Goal: Information Seeking & Learning: Learn about a topic

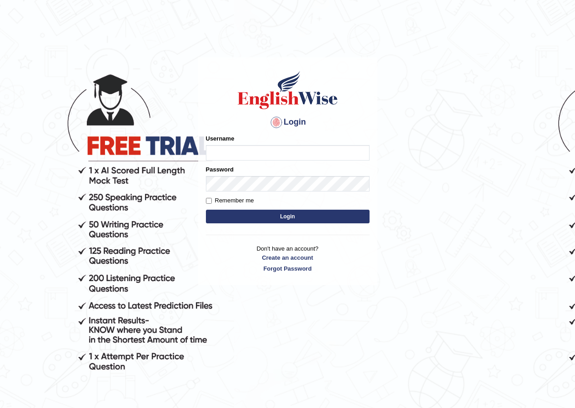
click at [250, 147] on input "Username" at bounding box center [288, 152] width 164 height 15
type input "vidhigour_parramatta"
click at [208, 201] on input "Remember me" at bounding box center [209, 201] width 6 height 6
checkbox input "true"
type input "vidhigour_parramatta"
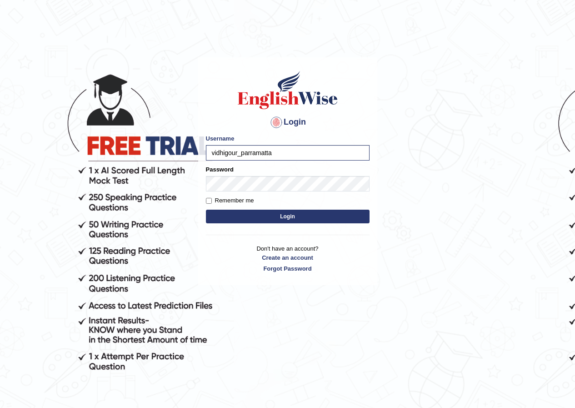
click at [274, 212] on button "Login" at bounding box center [288, 217] width 164 height 14
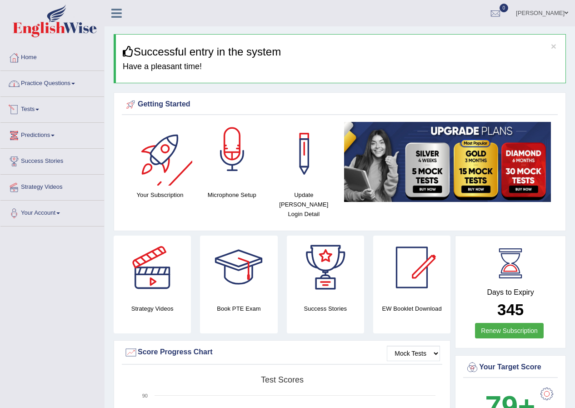
click at [241, 154] on div at bounding box center [233, 154] width 64 height 64
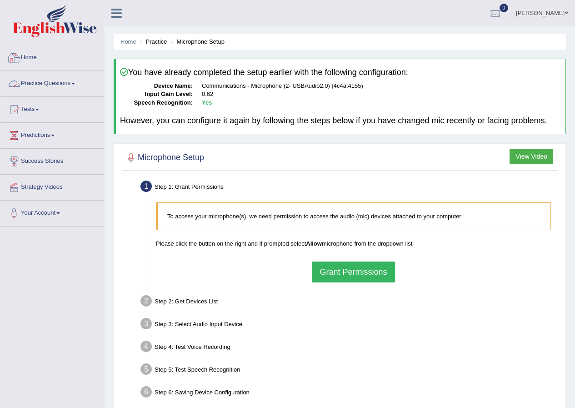
click at [50, 89] on link "Practice Questions" at bounding box center [52, 82] width 104 height 23
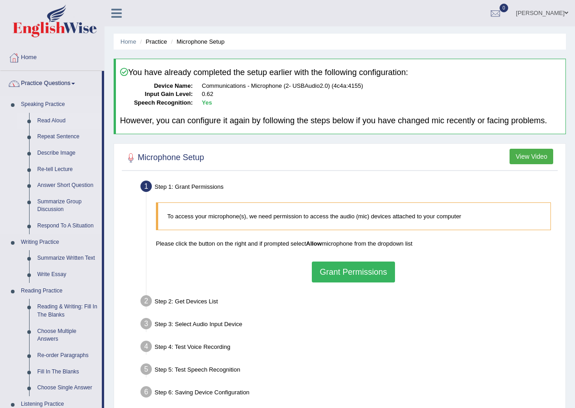
click at [46, 118] on link "Read Aloud" at bounding box center [67, 121] width 69 height 16
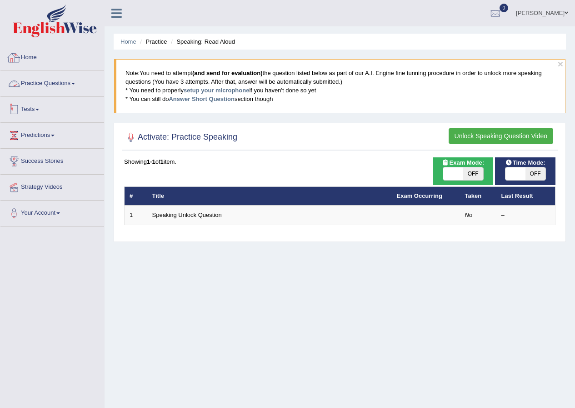
drag, startPoint x: 71, startPoint y: 80, endPoint x: 64, endPoint y: 101, distance: 22.3
click at [71, 79] on link "Practice Questions" at bounding box center [52, 82] width 104 height 23
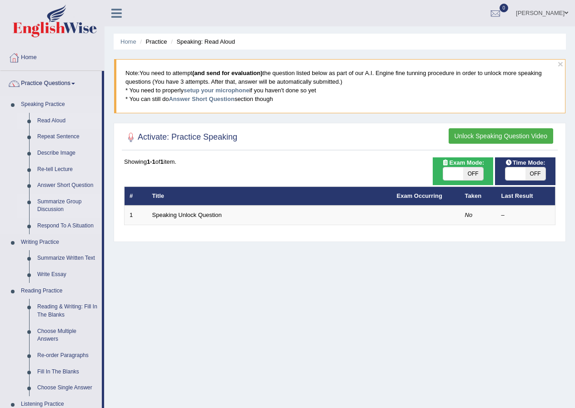
click at [60, 202] on link "Summarize Group Discussion" at bounding box center [67, 206] width 69 height 24
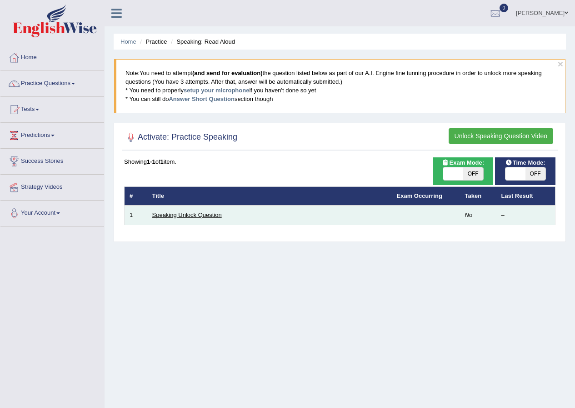
click at [176, 214] on link "Speaking Unlock Question" at bounding box center [187, 214] width 70 height 7
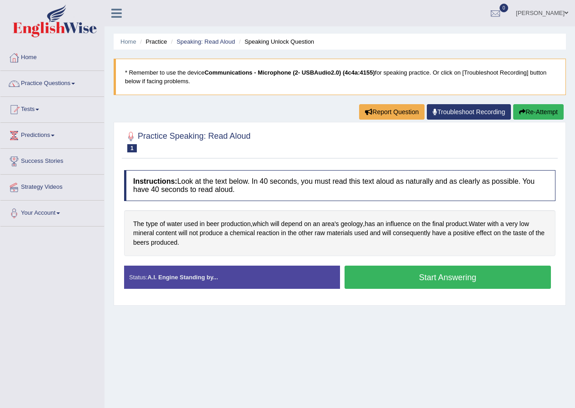
click at [437, 287] on button "Start Answering" at bounding box center [448, 277] width 207 height 23
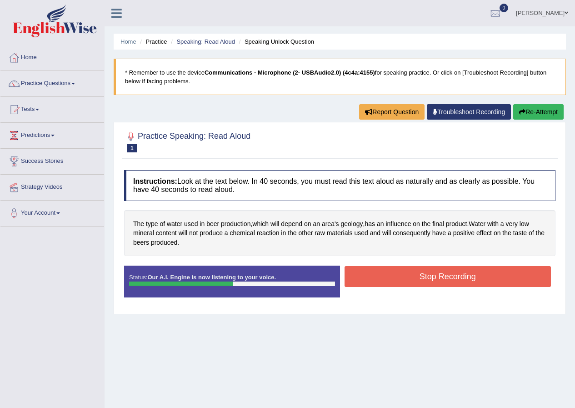
click at [505, 272] on button "Stop Recording" at bounding box center [448, 276] width 207 height 21
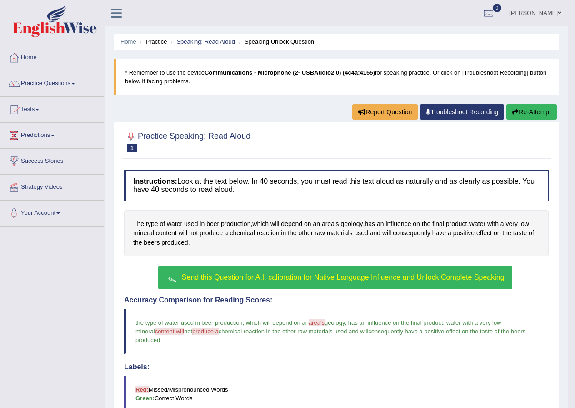
click at [337, 277] on span "Send this Question for A.I. calibration for Native Language Influence and Unloc…" at bounding box center [343, 277] width 323 height 8
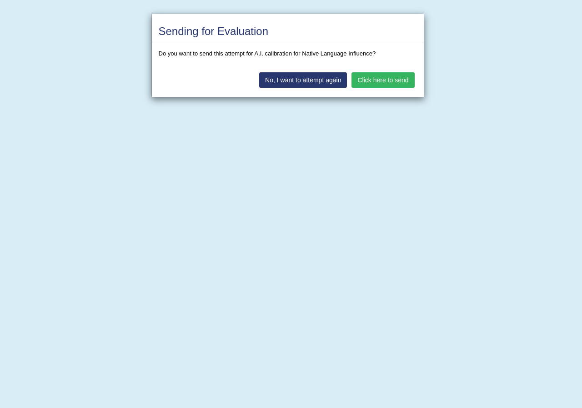
click at [386, 80] on button "Click here to send" at bounding box center [383, 79] width 63 height 15
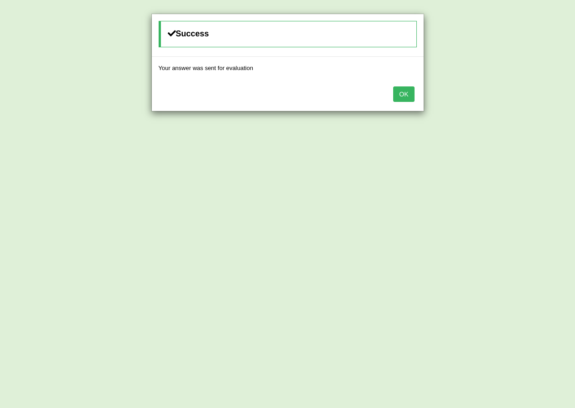
click at [407, 97] on button "OK" at bounding box center [403, 93] width 21 height 15
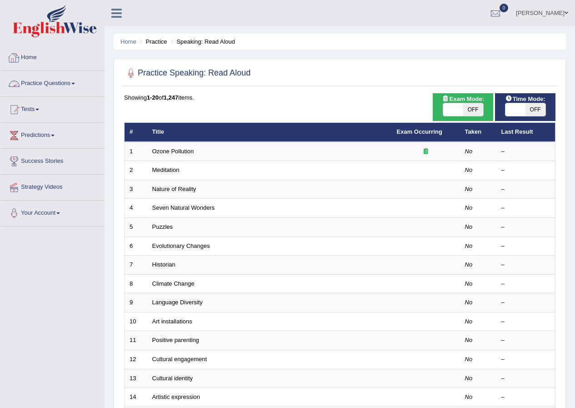
click at [49, 82] on link "Practice Questions" at bounding box center [52, 82] width 104 height 23
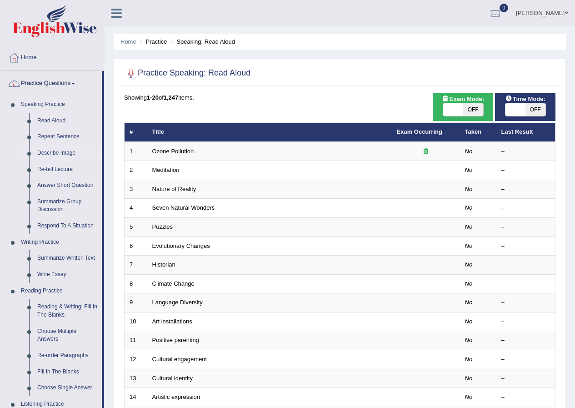
click at [64, 153] on link "Describe Image" at bounding box center [67, 153] width 69 height 16
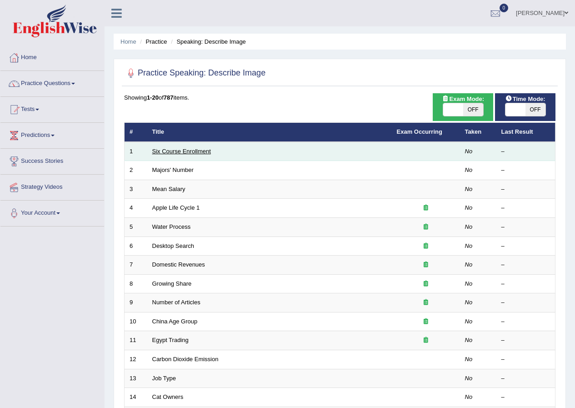
click at [175, 149] on link "Six Course Enrollment" at bounding box center [181, 151] width 59 height 7
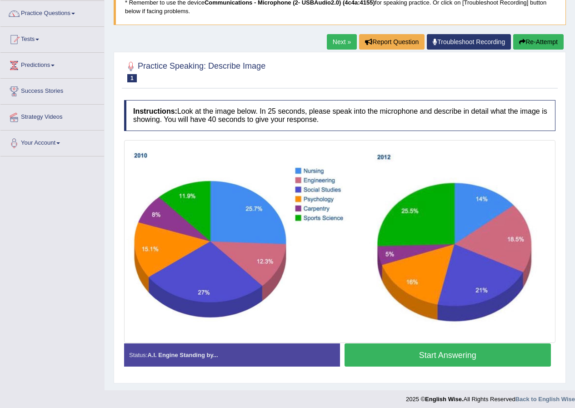
scroll to position [75, 0]
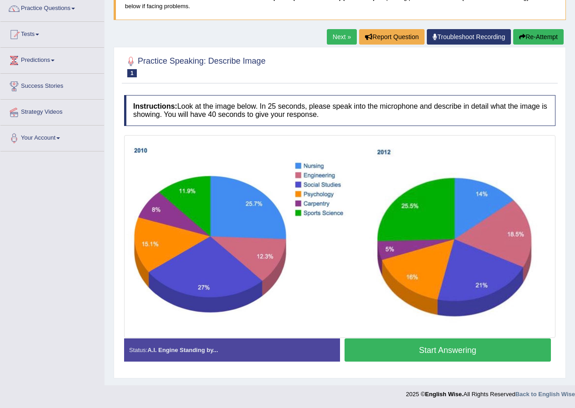
click at [378, 355] on button "Start Answering" at bounding box center [448, 349] width 207 height 23
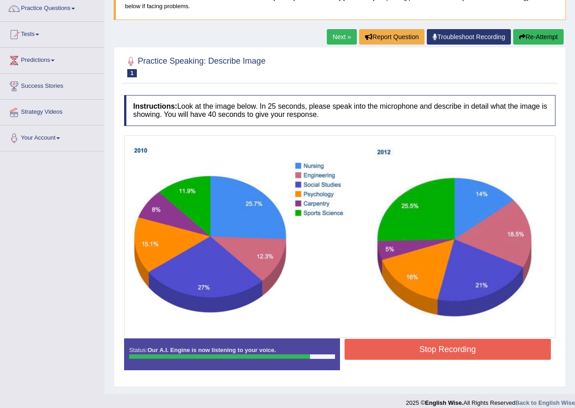
click at [397, 350] on button "Stop Recording" at bounding box center [448, 349] width 207 height 21
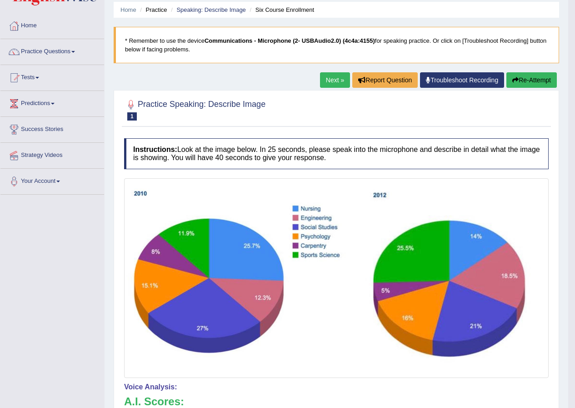
scroll to position [0, 0]
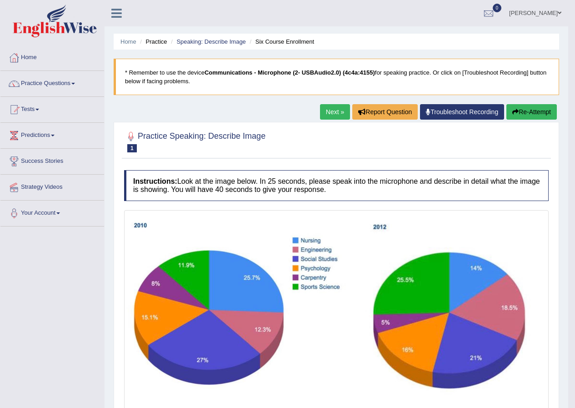
click at [333, 109] on link "Next »" at bounding box center [335, 111] width 30 height 15
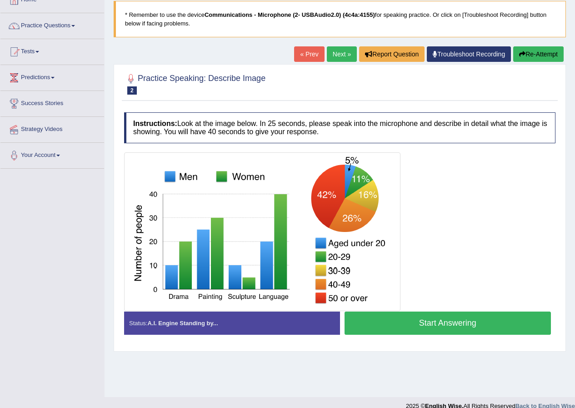
scroll to position [70, 0]
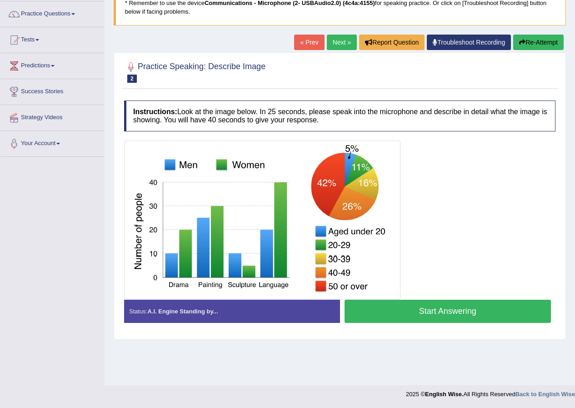
click at [402, 316] on button "Start Answering" at bounding box center [448, 311] width 207 height 23
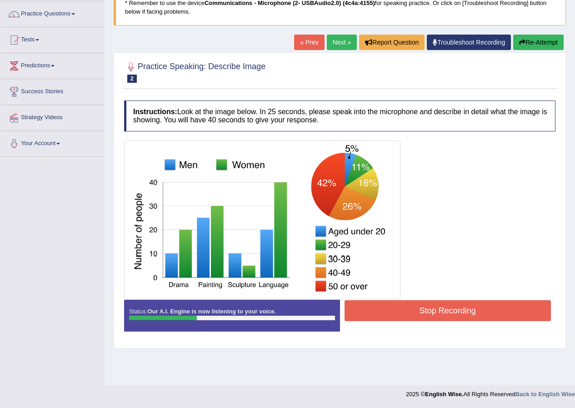
click at [307, 42] on link "« Prev" at bounding box center [309, 42] width 30 height 15
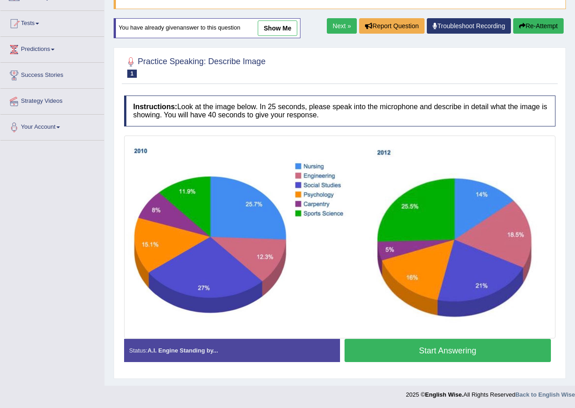
scroll to position [86, 0]
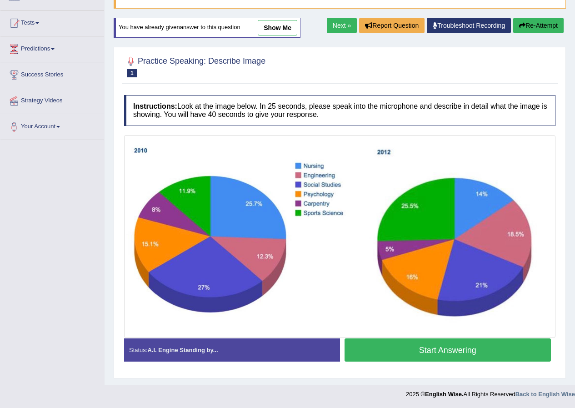
click at [333, 22] on link "Next »" at bounding box center [342, 25] width 30 height 15
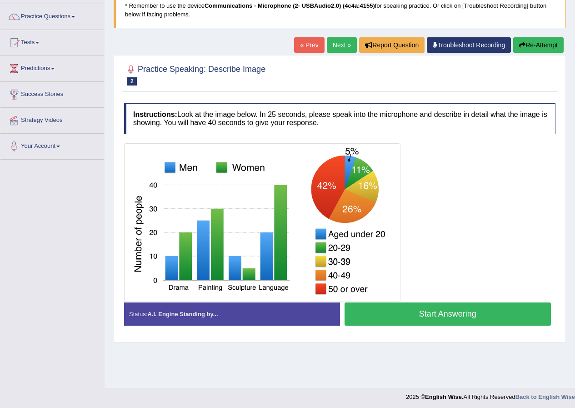
scroll to position [70, 0]
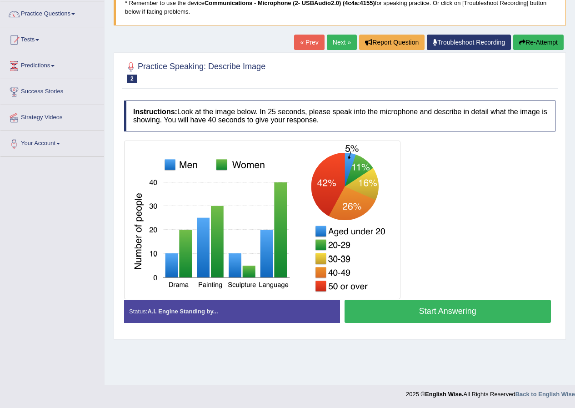
click at [394, 307] on button "Start Answering" at bounding box center [448, 311] width 207 height 23
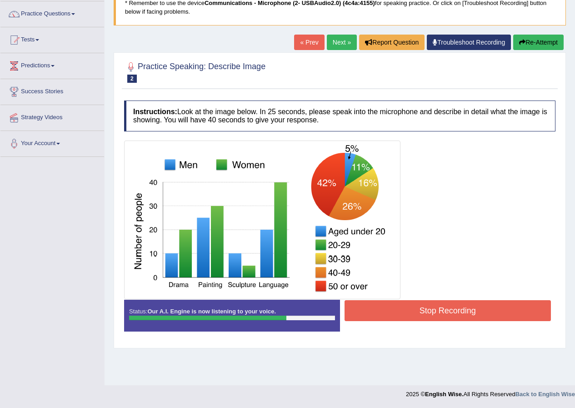
click at [395, 307] on button "Stop Recording" at bounding box center [448, 310] width 207 height 21
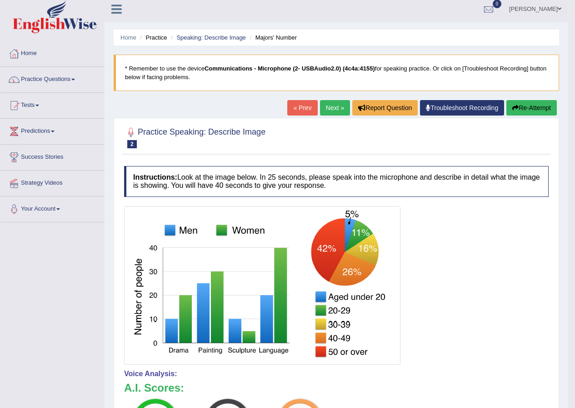
scroll to position [0, 0]
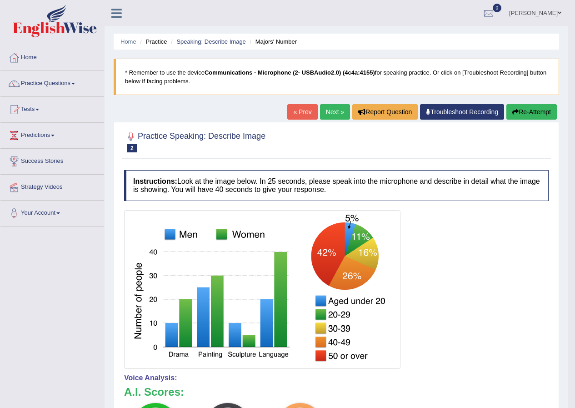
click at [334, 113] on link "Next »" at bounding box center [335, 111] width 30 height 15
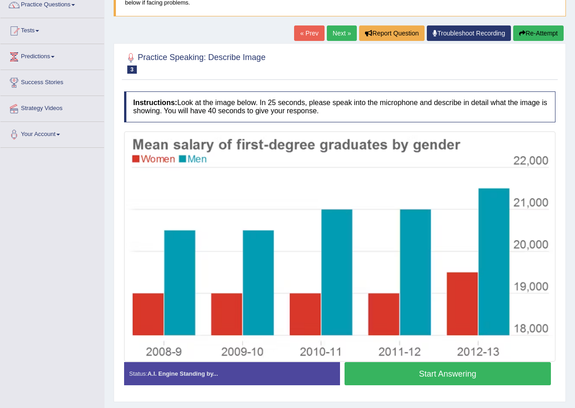
scroll to position [102, 0]
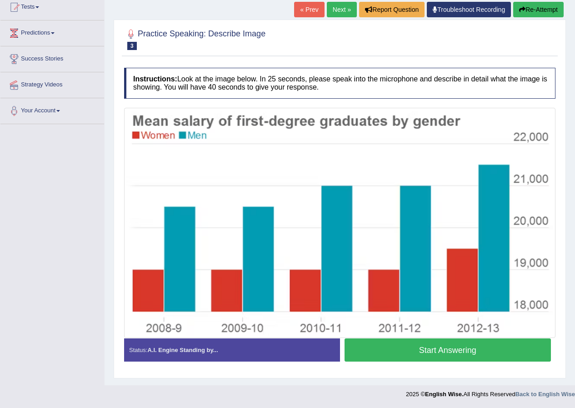
click at [437, 346] on button "Start Answering" at bounding box center [448, 349] width 207 height 23
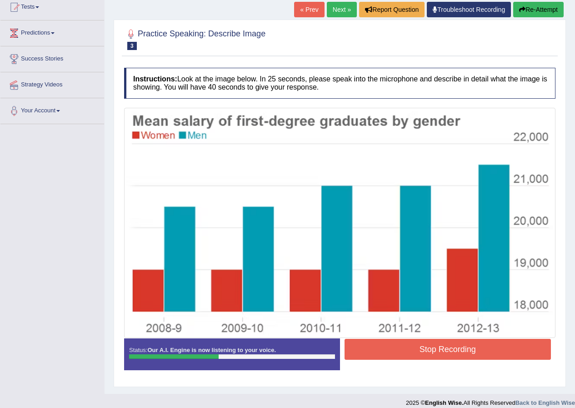
click at [446, 365] on div "Status: Our A.I. Engine is now listening to your voice. Start Answering Stop Re…" at bounding box center [340, 358] width 432 height 41
click at [435, 352] on button "Stop Recording" at bounding box center [448, 349] width 207 height 21
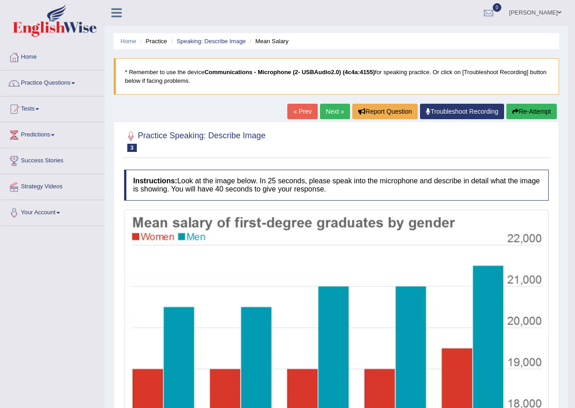
scroll to position [0, 0]
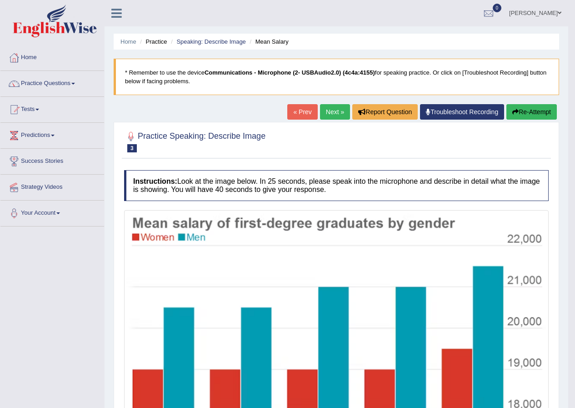
click at [531, 114] on button "Re-Attempt" at bounding box center [532, 111] width 50 height 15
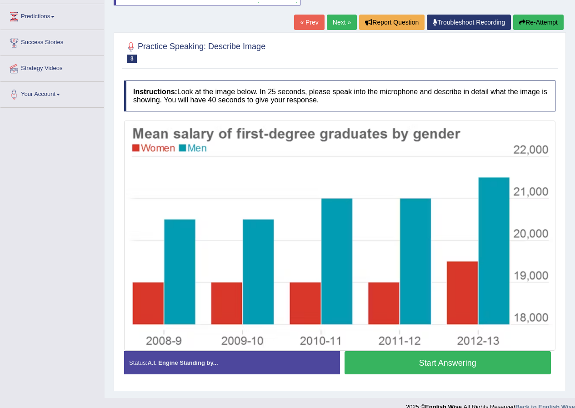
scroll to position [131, 0]
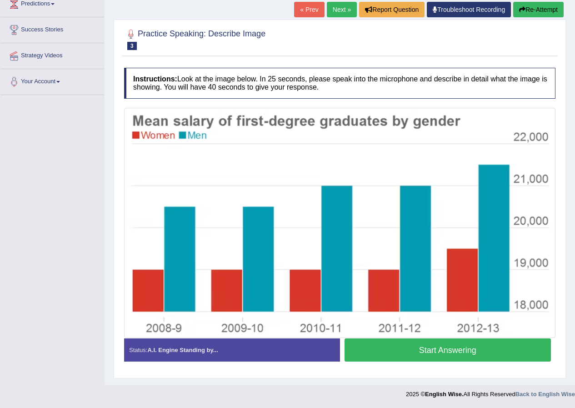
click at [473, 350] on button "Start Answering" at bounding box center [448, 349] width 207 height 23
click at [473, 351] on button "Start Answering" at bounding box center [448, 349] width 207 height 23
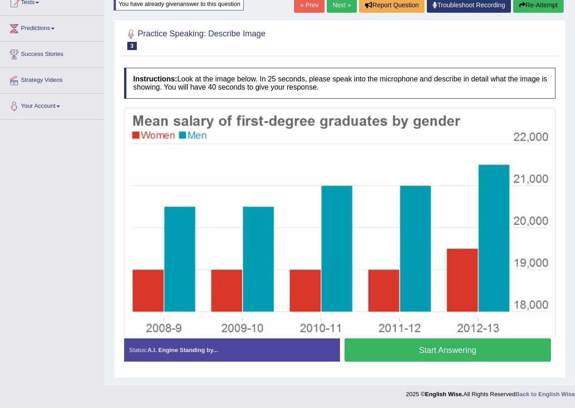
scroll to position [116, 0]
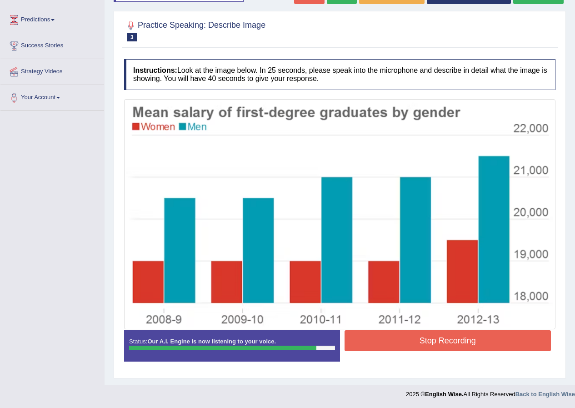
click at [477, 349] on button "Stop Recording" at bounding box center [448, 340] width 207 height 21
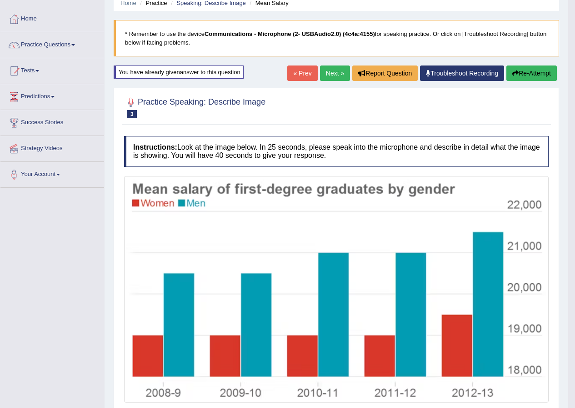
scroll to position [0, 0]
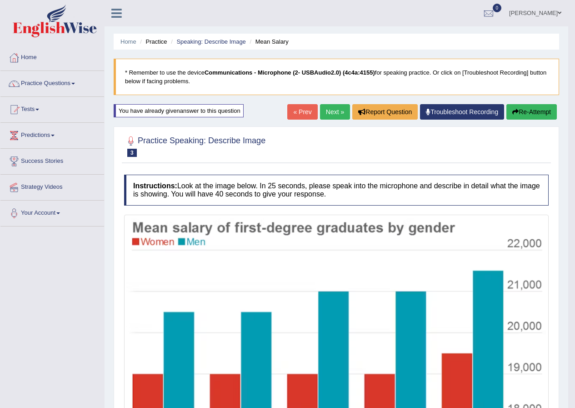
click at [540, 110] on button "Re-Attempt" at bounding box center [532, 111] width 50 height 15
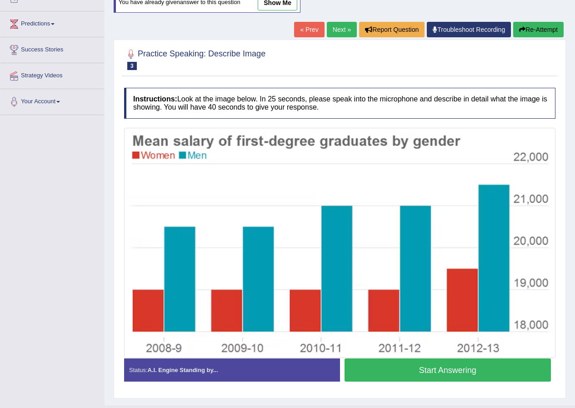
scroll to position [131, 0]
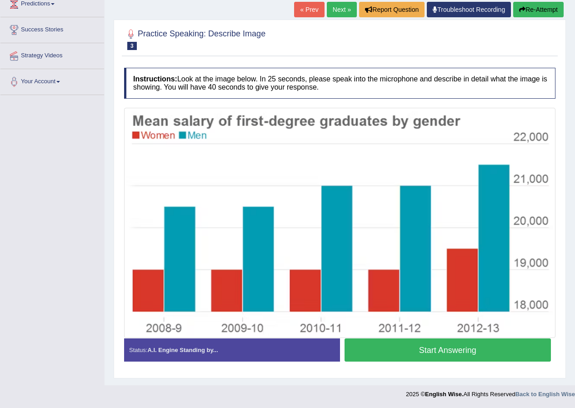
click at [446, 347] on button "Start Answering" at bounding box center [448, 349] width 207 height 23
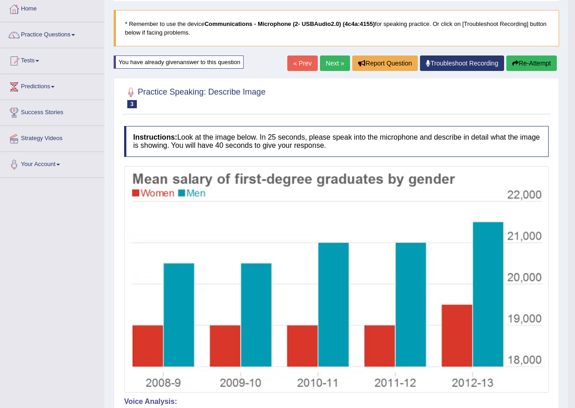
scroll to position [30, 0]
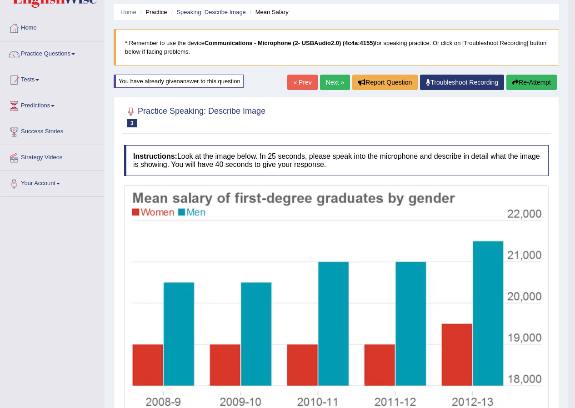
click at [538, 76] on button "Re-Attempt" at bounding box center [532, 82] width 50 height 15
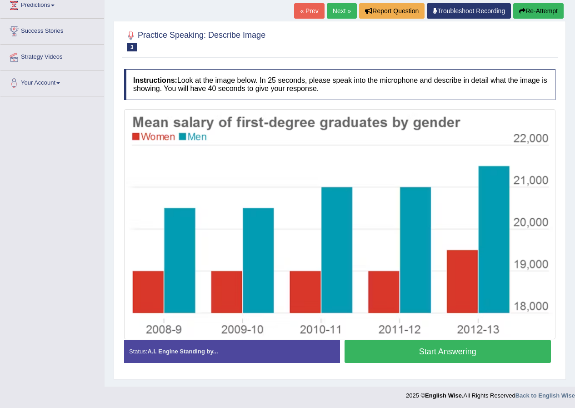
scroll to position [131, 0]
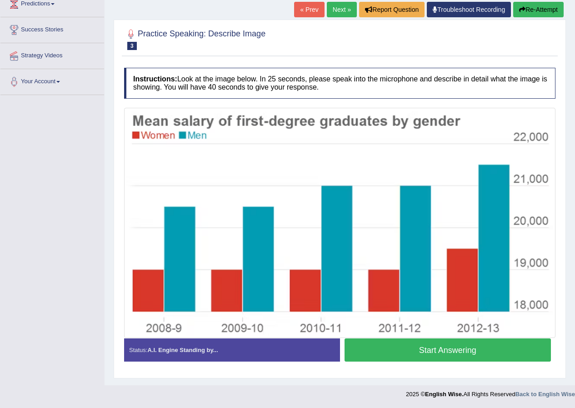
click at [433, 347] on button "Start Answering" at bounding box center [448, 349] width 207 height 23
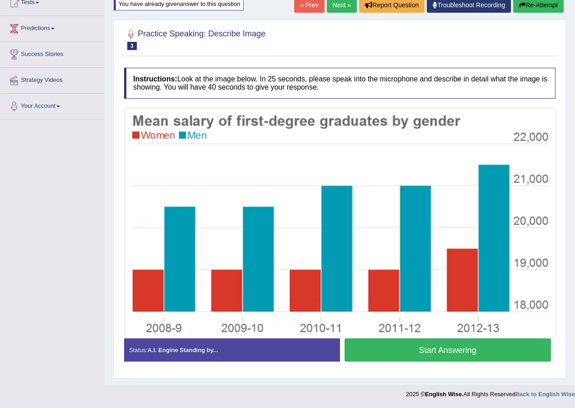
scroll to position [107, 0]
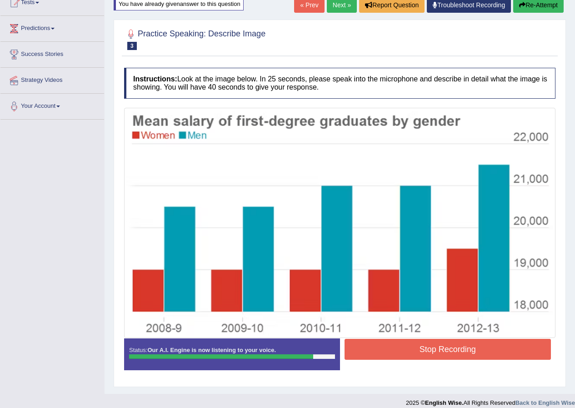
drag, startPoint x: 474, startPoint y: 352, endPoint x: 468, endPoint y: 353, distance: 5.9
click at [468, 353] on button "Stop Recording" at bounding box center [448, 349] width 207 height 21
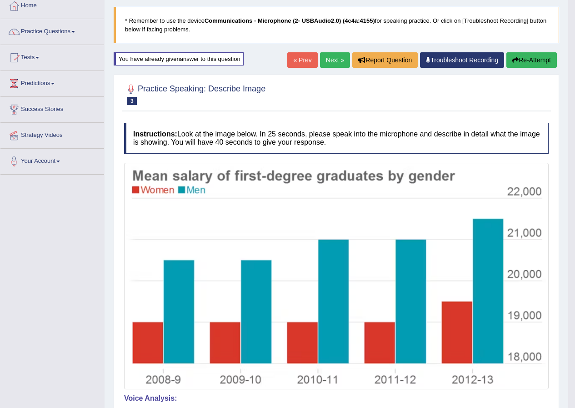
scroll to position [23, 0]
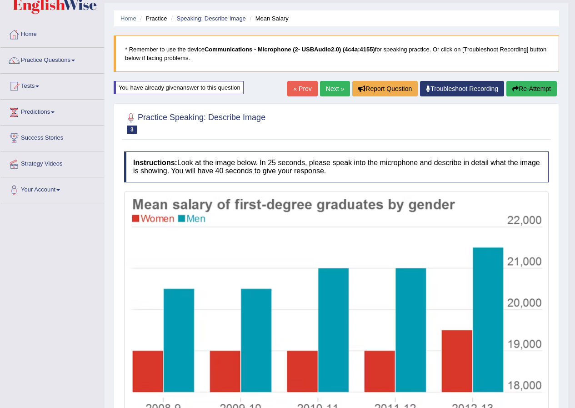
click at [326, 93] on link "Next »" at bounding box center [335, 88] width 30 height 15
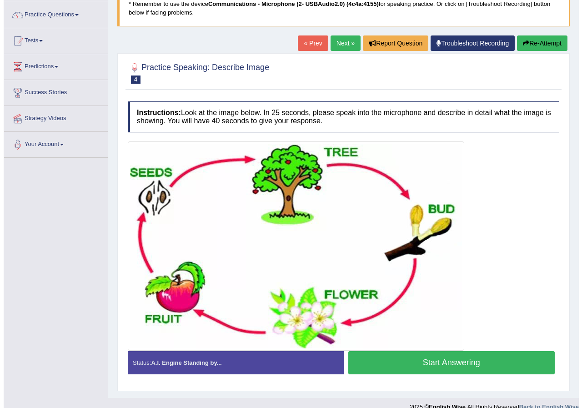
scroll to position [81, 0]
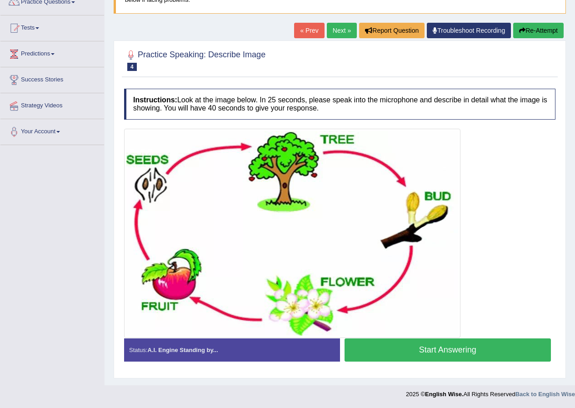
click at [451, 347] on button "Start Answering" at bounding box center [448, 349] width 207 height 23
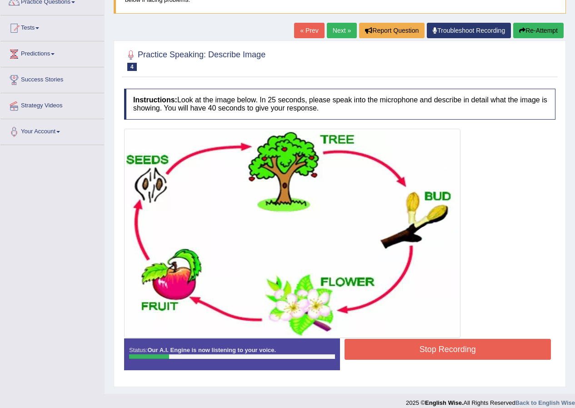
click at [463, 338] on div "Instructions: Look at the image below. In 25 seconds, please speak into the mic…" at bounding box center [340, 232] width 436 height 297
click at [459, 340] on button "Stop Recording" at bounding box center [448, 349] width 207 height 21
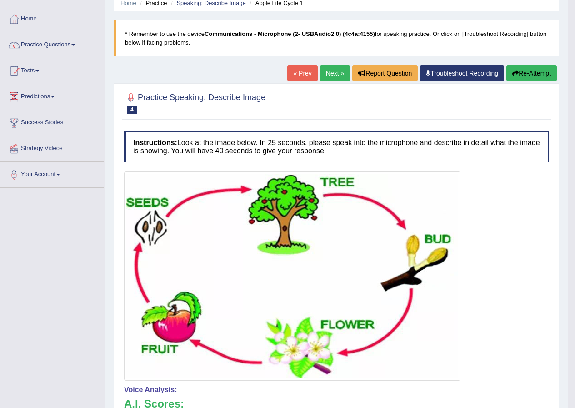
scroll to position [36, 0]
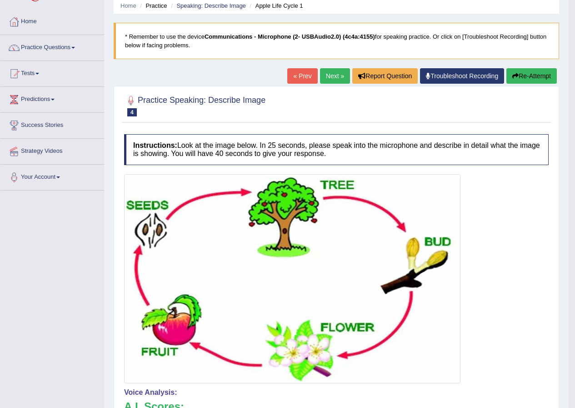
click at [527, 72] on button "Re-Attempt" at bounding box center [532, 75] width 50 height 15
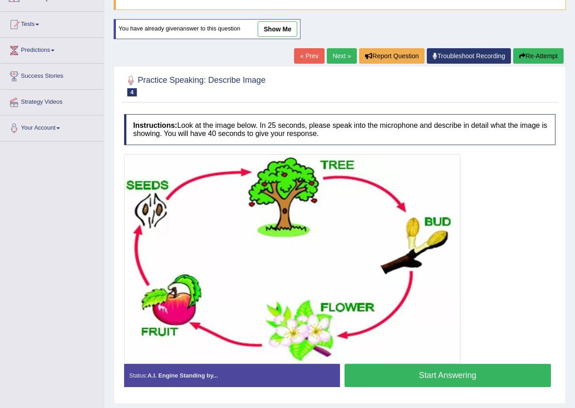
scroll to position [111, 0]
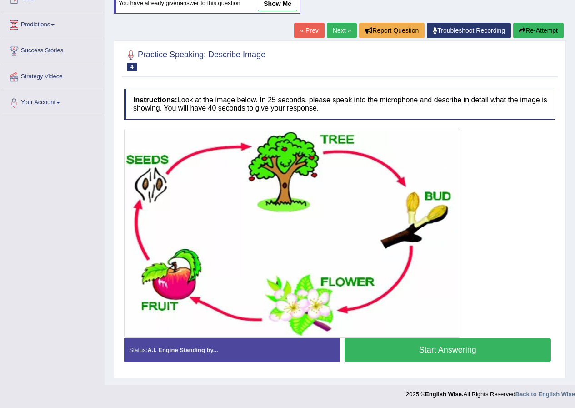
click at [397, 342] on button "Start Answering" at bounding box center [448, 349] width 207 height 23
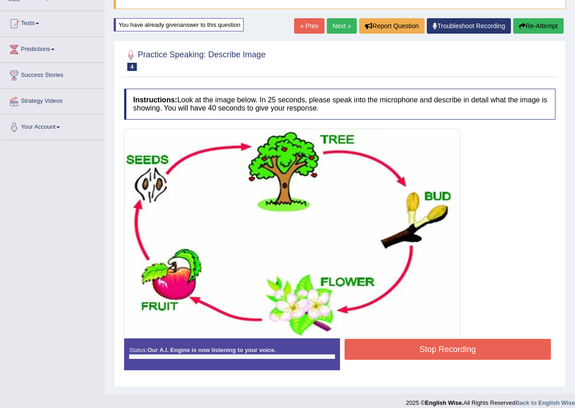
scroll to position [95, 0]
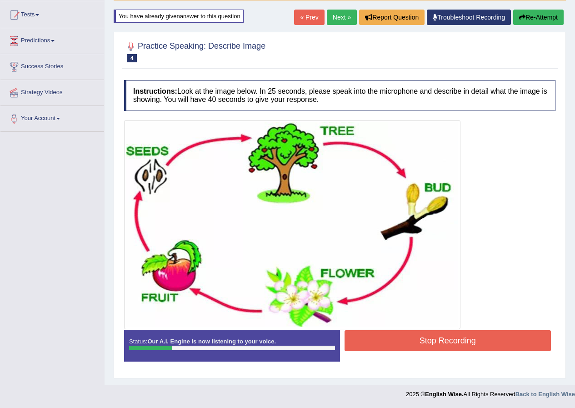
click at [446, 348] on button "Stop Recording" at bounding box center [448, 340] width 207 height 21
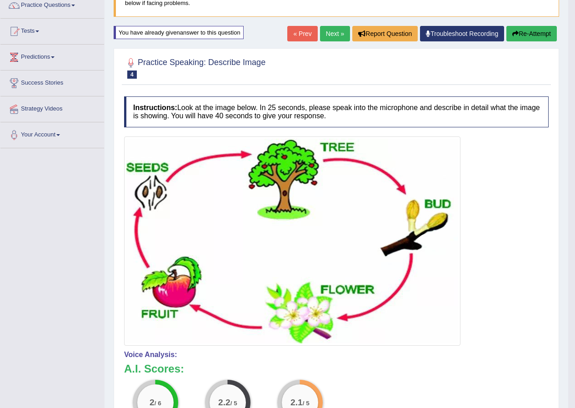
scroll to position [91, 0]
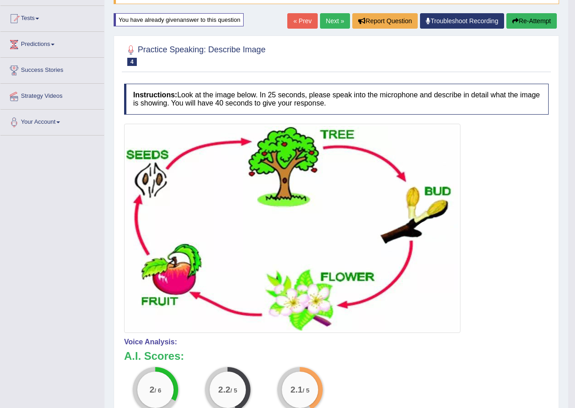
click at [539, 20] on button "Re-Attempt" at bounding box center [532, 20] width 50 height 15
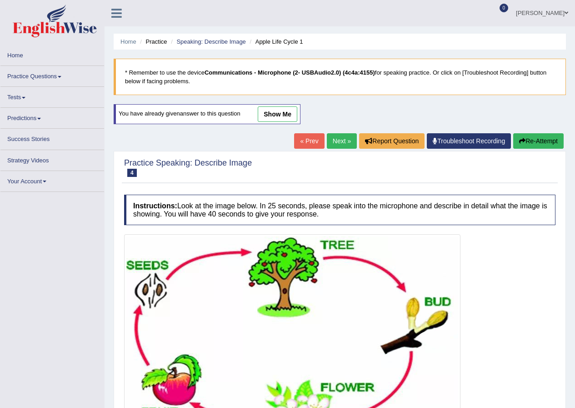
scroll to position [91, 0]
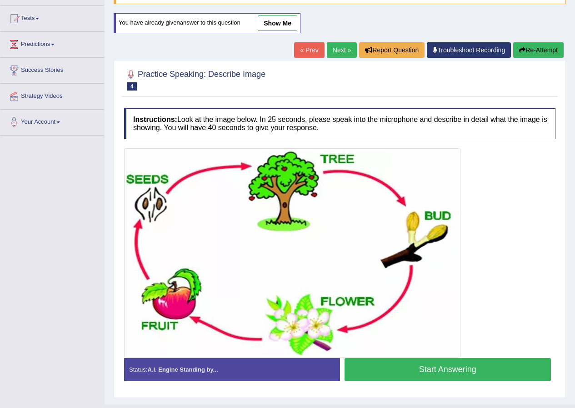
click at [473, 374] on button "Start Answering" at bounding box center [448, 369] width 207 height 23
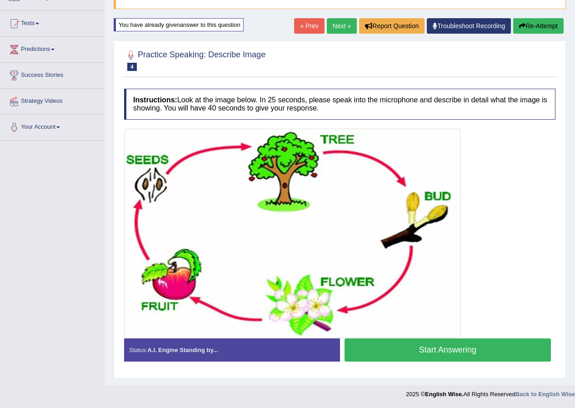
scroll to position [86, 0]
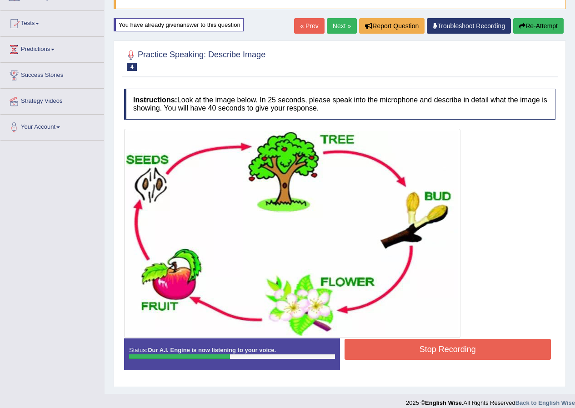
click at [474, 358] on button "Stop Recording" at bounding box center [448, 349] width 207 height 21
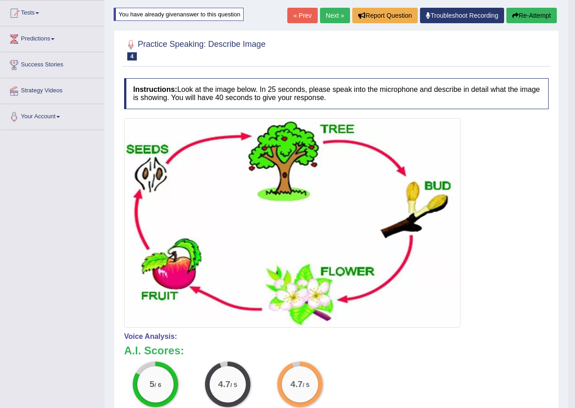
scroll to position [5, 0]
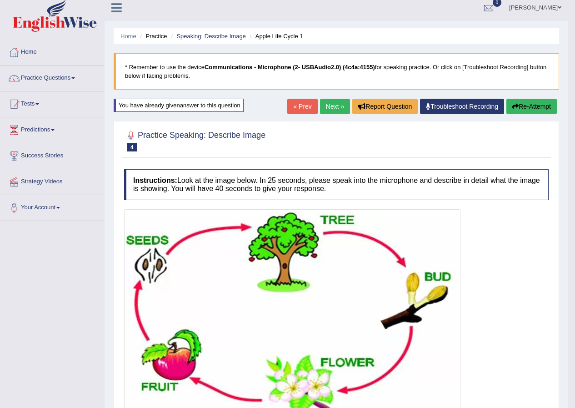
click at [327, 107] on link "Next »" at bounding box center [335, 106] width 30 height 15
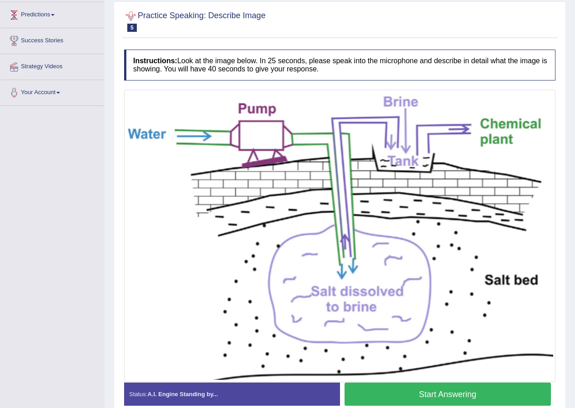
scroll to position [136, 0]
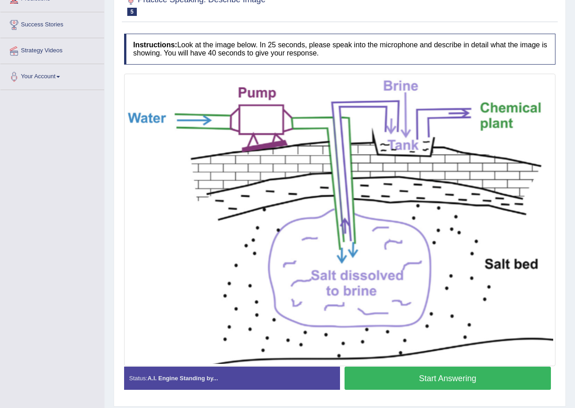
click at [513, 374] on button "Start Answering" at bounding box center [448, 378] width 207 height 23
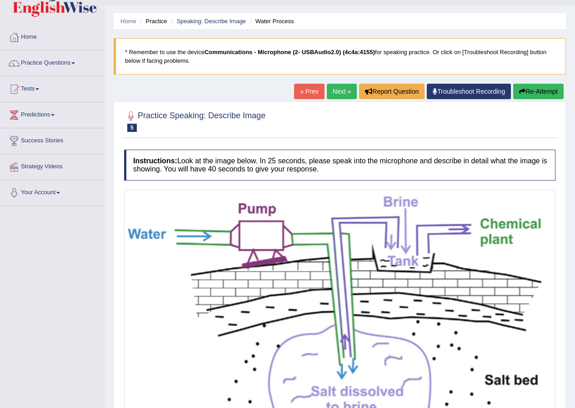
scroll to position [0, 0]
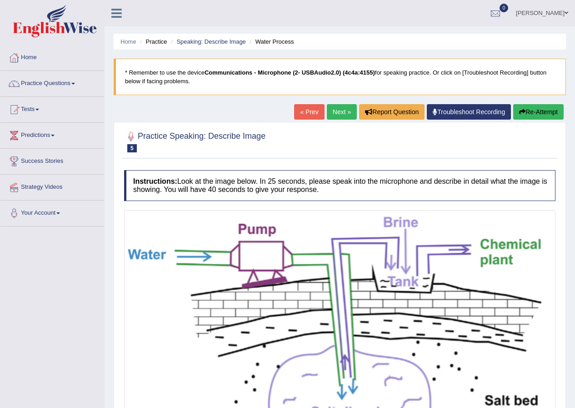
click at [550, 116] on button "Re-Attempt" at bounding box center [538, 111] width 50 height 15
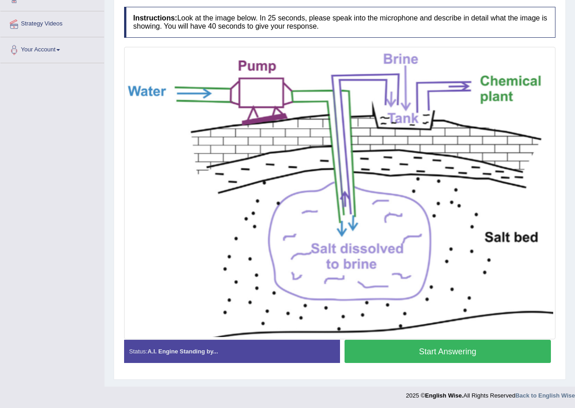
scroll to position [165, 0]
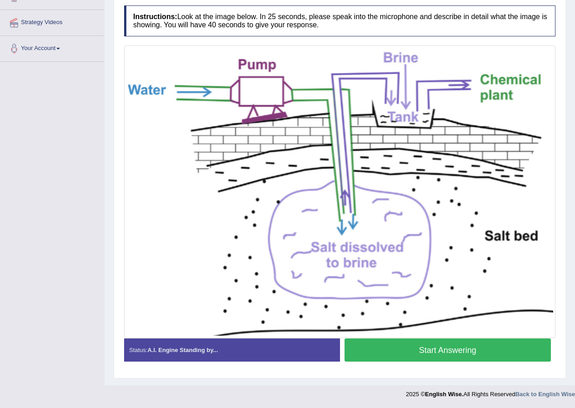
click at [463, 352] on button "Start Answering" at bounding box center [448, 349] width 207 height 23
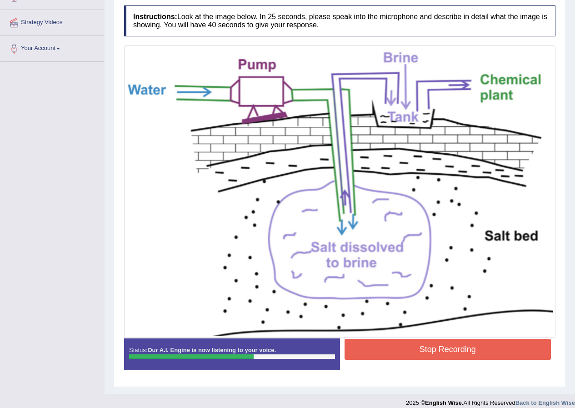
click at [462, 352] on button "Stop Recording" at bounding box center [448, 349] width 207 height 21
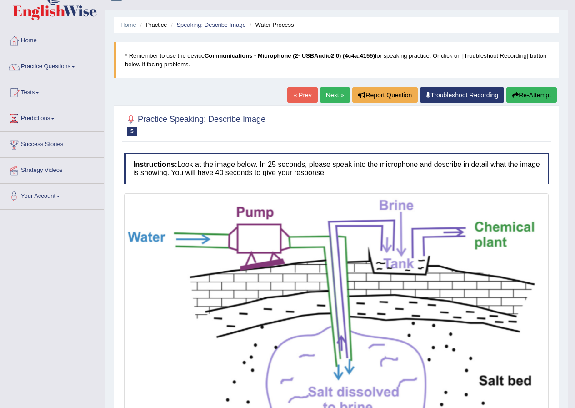
scroll to position [0, 0]
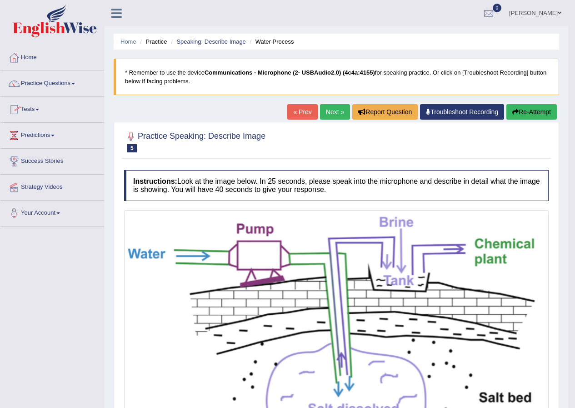
click at [54, 86] on link "Practice Questions" at bounding box center [52, 82] width 104 height 23
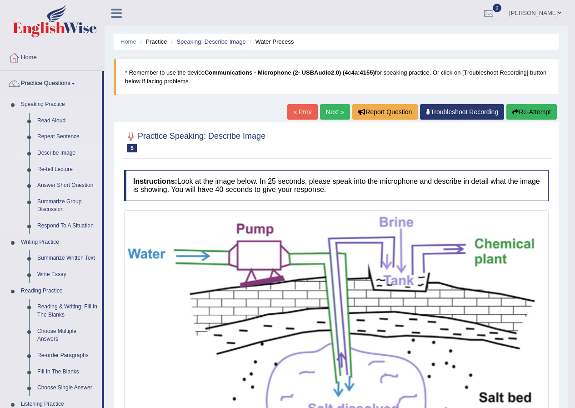
click at [45, 150] on link "Describe Image" at bounding box center [67, 153] width 69 height 16
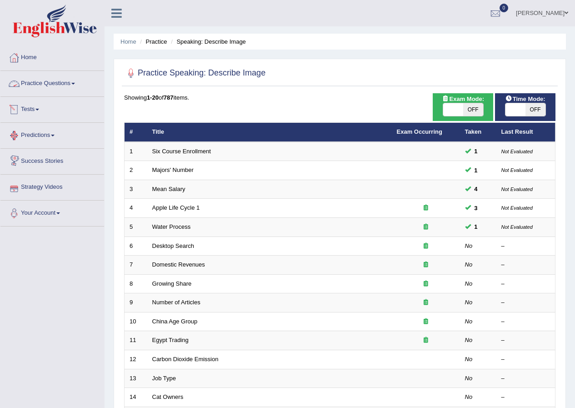
click at [60, 81] on link "Practice Questions" at bounding box center [52, 82] width 104 height 23
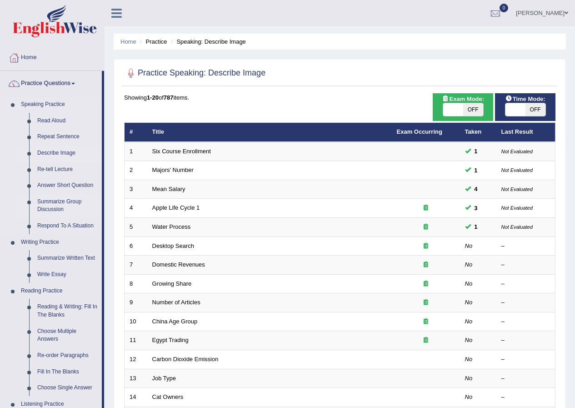
click at [57, 200] on link "Summarize Group Discussion" at bounding box center [67, 206] width 69 height 24
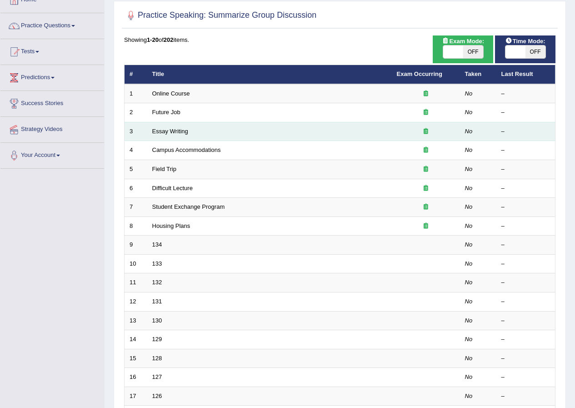
scroll to position [45, 0]
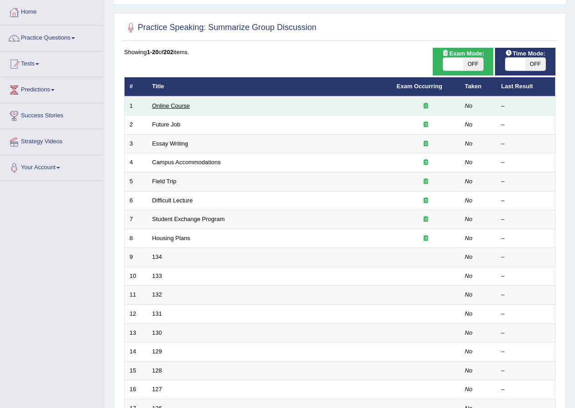
click at [174, 104] on link "Online Course" at bounding box center [171, 105] width 38 height 7
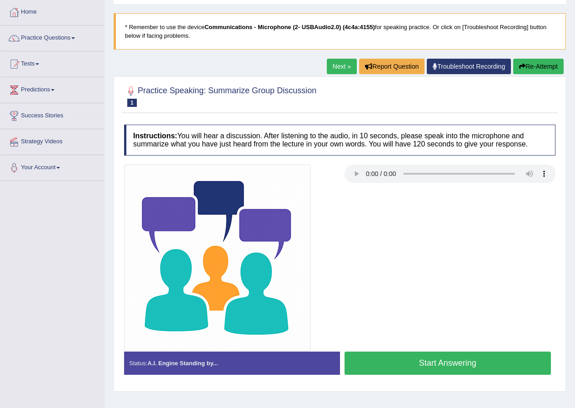
scroll to position [70, 0]
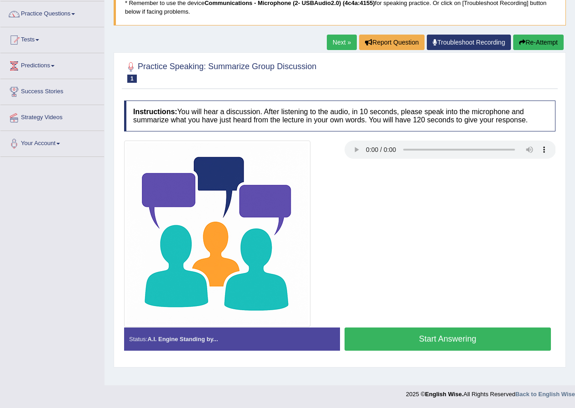
click at [494, 339] on button "Start Answering" at bounding box center [448, 338] width 207 height 23
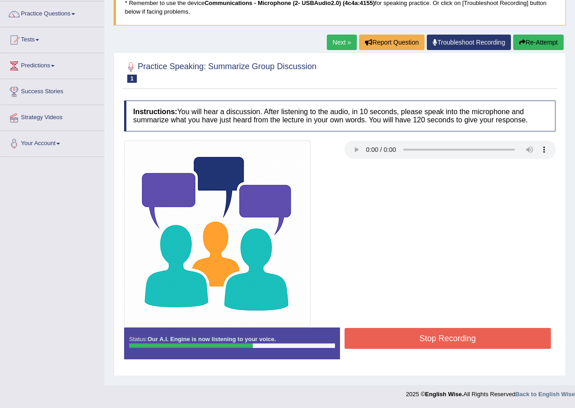
click at [502, 338] on button "Stop Recording" at bounding box center [448, 338] width 207 height 21
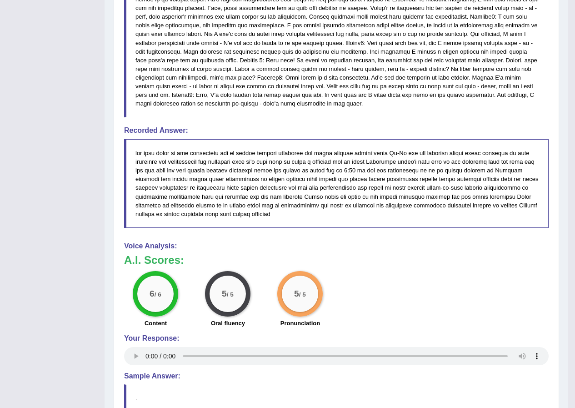
scroll to position [570, 0]
